Goal: Task Accomplishment & Management: Manage account settings

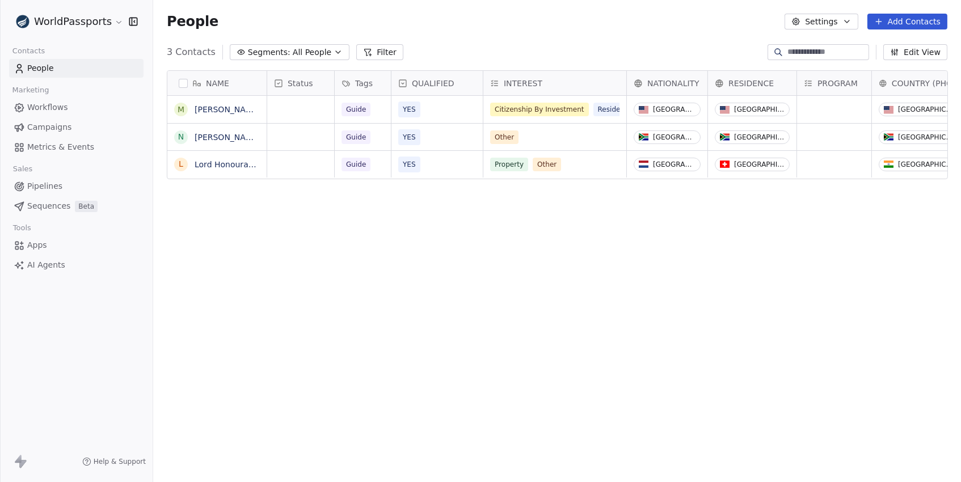
scroll to position [424, 807]
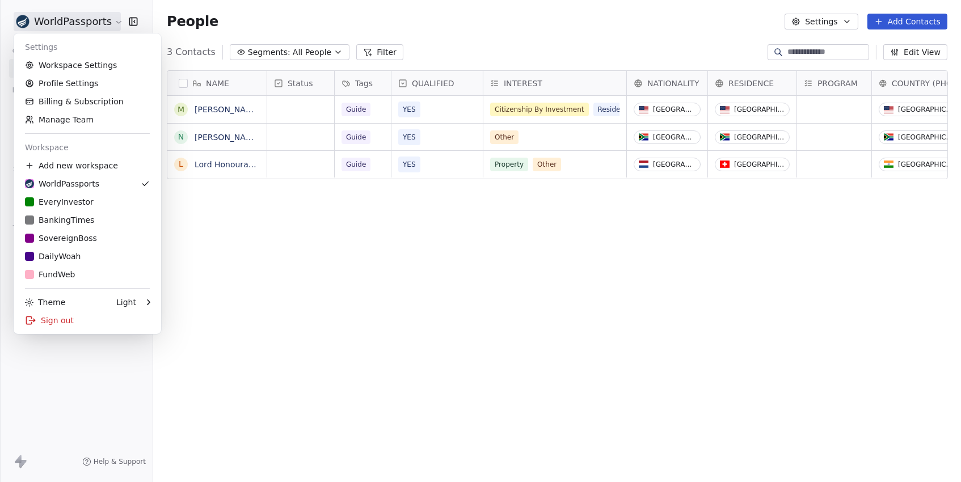
click at [92, 28] on html "WorldPassports Contacts People Marketing Workflows Campaigns Metrics & Events S…" at bounding box center [480, 241] width 961 height 482
click at [79, 118] on link "Manage Team" at bounding box center [87, 120] width 138 height 18
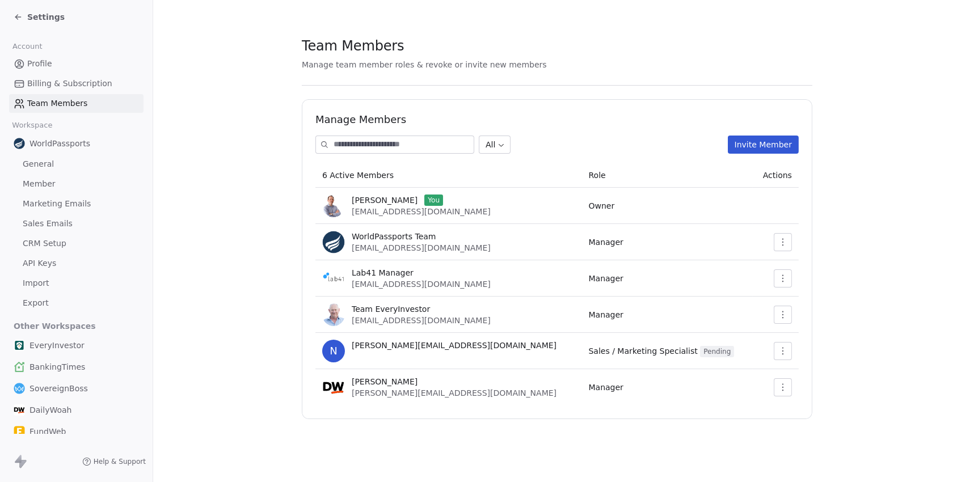
click at [785, 283] on button "button" at bounding box center [783, 278] width 18 height 18
click at [863, 272] on section "Team Members Manage team member roles & revoke or invite new members Manage Mem…" at bounding box center [557, 227] width 808 height 455
click at [378, 286] on span "[EMAIL_ADDRESS][DOMAIN_NAME]" at bounding box center [421, 284] width 139 height 9
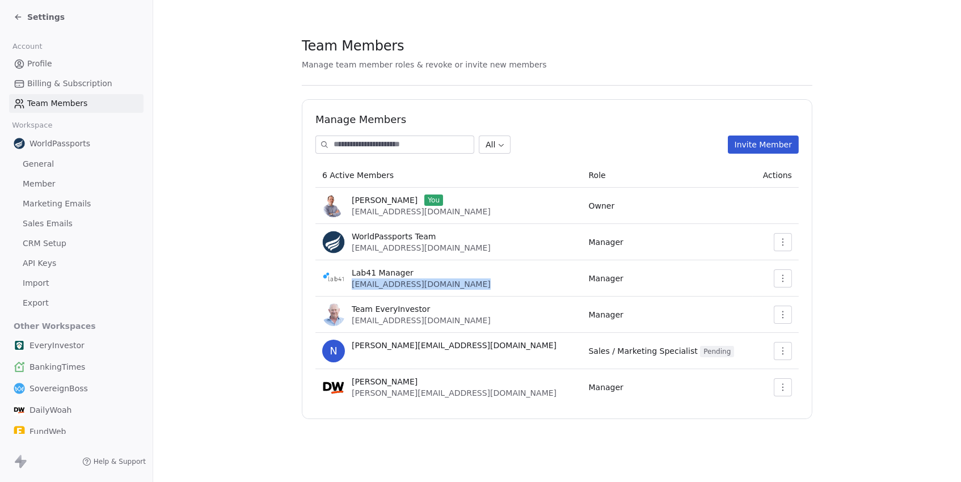
copy span "[EMAIL_ADDRESS][DOMAIN_NAME]"
click at [43, 19] on span "Settings" at bounding box center [45, 16] width 37 height 11
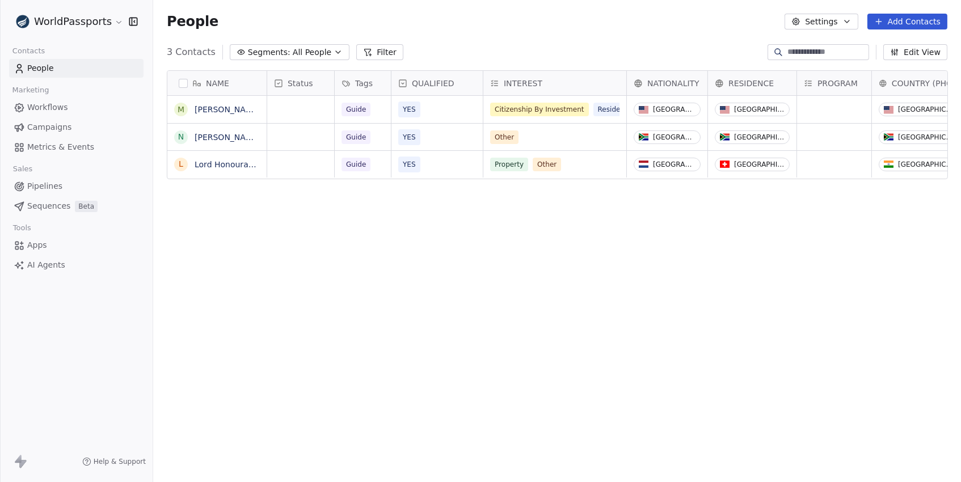
scroll to position [424, 807]
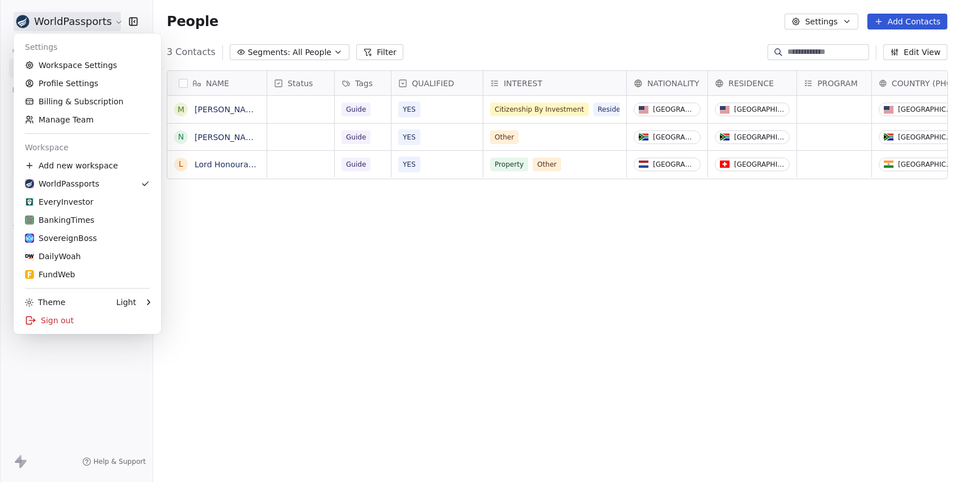
click at [88, 28] on html "WorldPassports Contacts People Marketing Workflows Campaigns Metrics & Events S…" at bounding box center [480, 241] width 961 height 482
